Goal: Check status: Check status

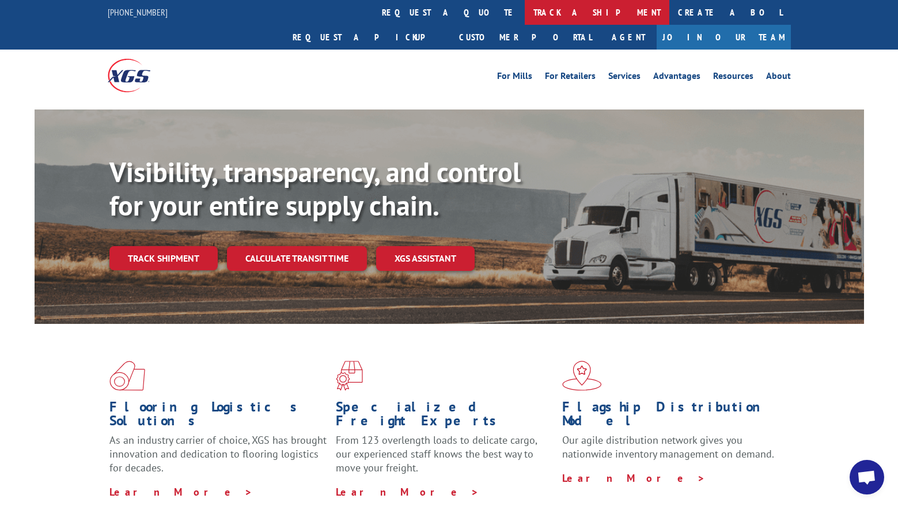
click at [525, 5] on link "track a shipment" at bounding box center [597, 12] width 145 height 25
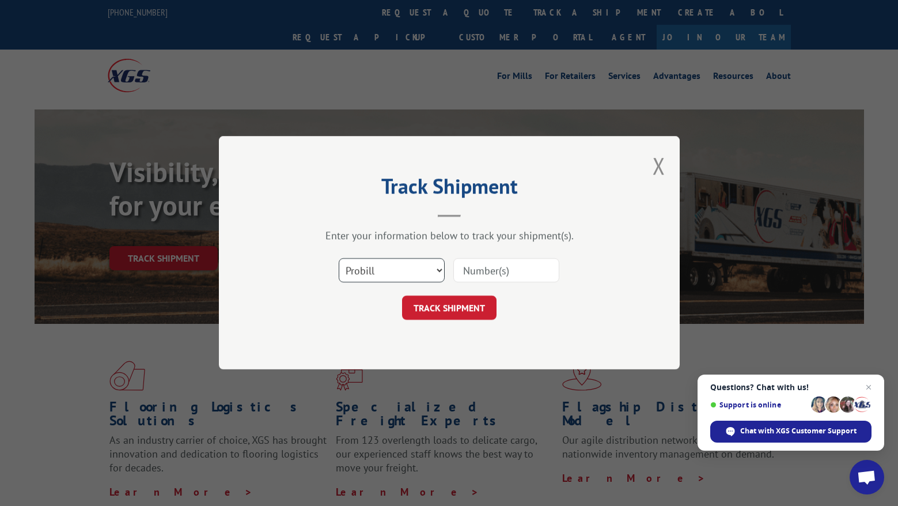
select select "bol"
click at [485, 259] on input at bounding box center [507, 271] width 106 height 24
paste input "BG1007746025"
type input "BG1007746025"
click at [465, 311] on button "TRACK SHIPMENT" at bounding box center [449, 308] width 95 height 24
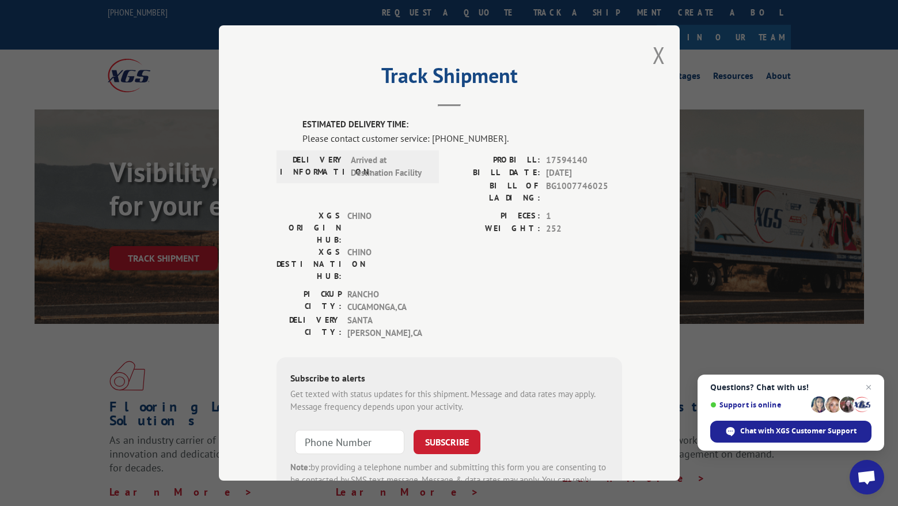
click at [562, 159] on span "17594140" at bounding box center [584, 159] width 76 height 13
copy span "17594140"
click at [578, 185] on span "BG1007746025" at bounding box center [584, 191] width 76 height 24
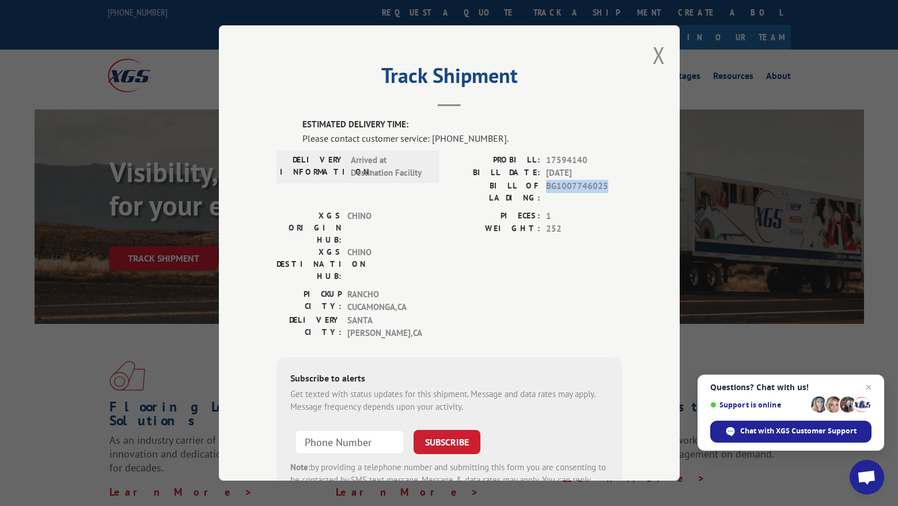
copy span "BG1007746025"
click at [60, 114] on div "Track Shipment ESTIMATED DELIVERY TIME: Please contact customer service: [PHONE…" at bounding box center [449, 253] width 898 height 506
click at [654, 54] on button "Close modal" at bounding box center [659, 55] width 13 height 31
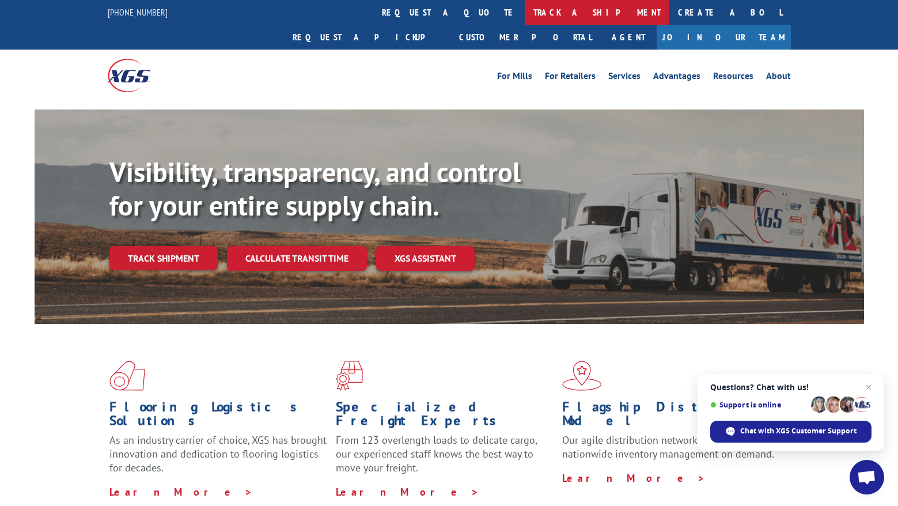
click at [525, 13] on link "track a shipment" at bounding box center [597, 12] width 145 height 25
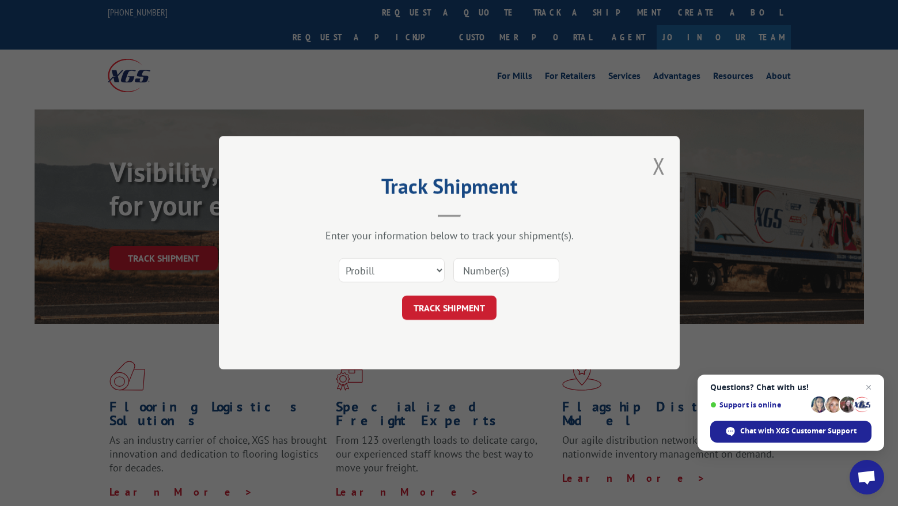
click at [484, 270] on input at bounding box center [507, 271] width 106 height 24
paste input "[PHONE_NUMBER]"
type input "[PHONE_NUMBER]"
click at [477, 271] on input at bounding box center [507, 271] width 106 height 24
paste input "17594140"
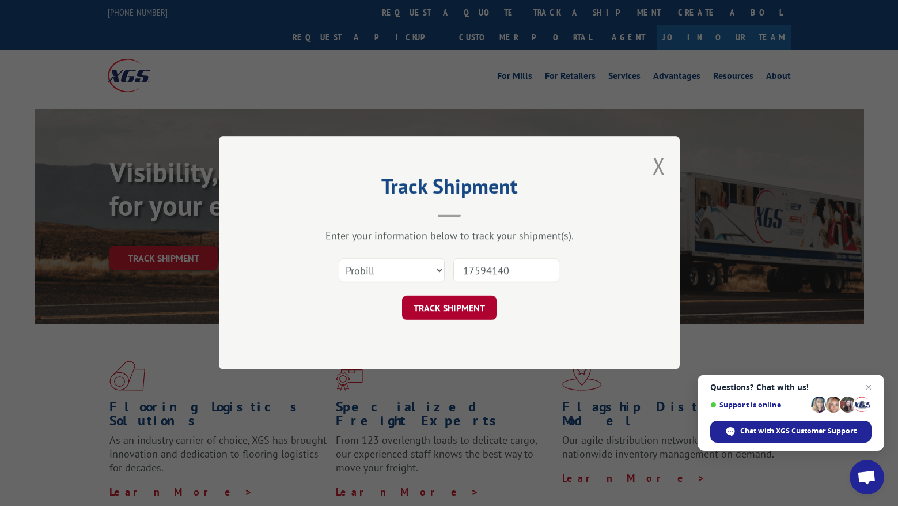
type input "17594140"
click at [459, 312] on button "TRACK SHIPMENT" at bounding box center [449, 308] width 95 height 24
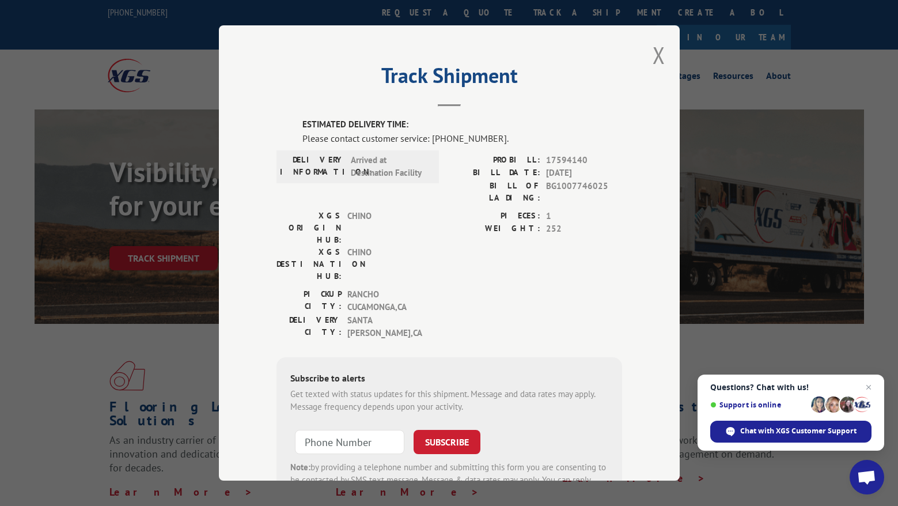
type input "+1 (___) ___-____"
click at [376, 429] on input "+1 (___) ___-____" at bounding box center [349, 441] width 109 height 24
paste input "175) 941-40"
type input "[PHONE_NUMBER]"
click at [446, 429] on button "SUBSCRIBE" at bounding box center [447, 441] width 67 height 24
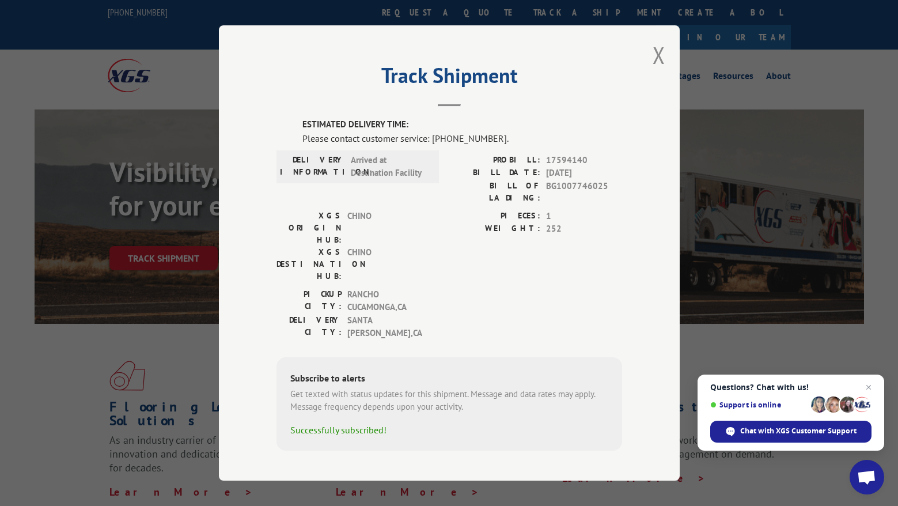
click at [649, 62] on div "Track Shipment ESTIMATED DELIVERY TIME: Please contact customer service: [PHONE…" at bounding box center [449, 252] width 461 height 455
click at [656, 57] on button "Close modal" at bounding box center [659, 55] width 13 height 31
